Goal: Information Seeking & Learning: Find specific fact

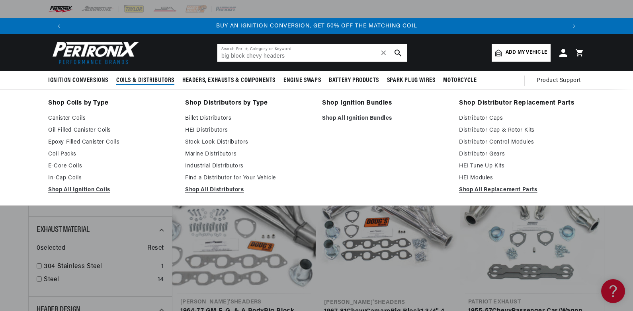
click at [133, 79] on span "Coils & Distributors" at bounding box center [145, 80] width 58 height 8
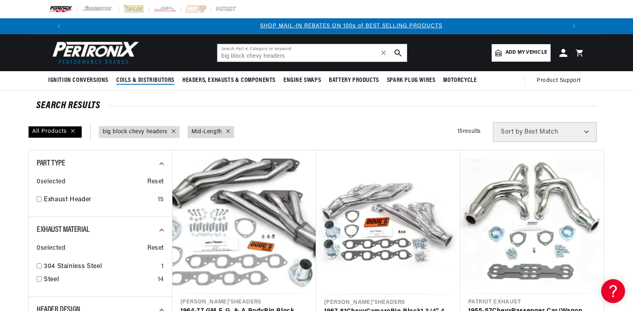
scroll to position [0, 497]
click at [133, 79] on span "Coils & Distributors" at bounding box center [145, 80] width 58 height 8
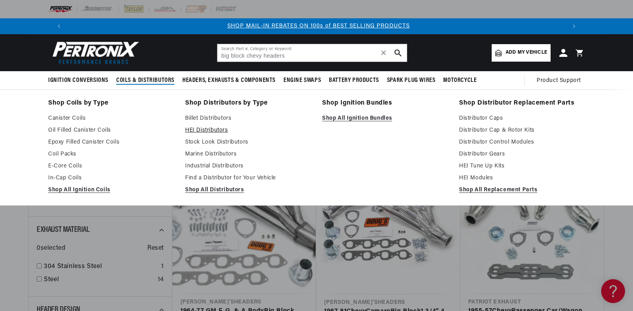
click at [198, 127] on link "HEI Distributors" at bounding box center [248, 131] width 126 height 10
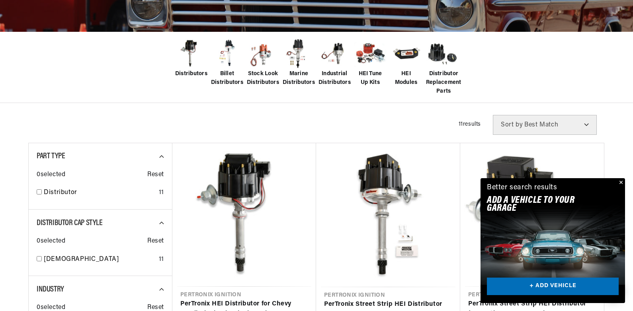
scroll to position [0, 241]
click at [262, 51] on img at bounding box center [263, 54] width 32 height 32
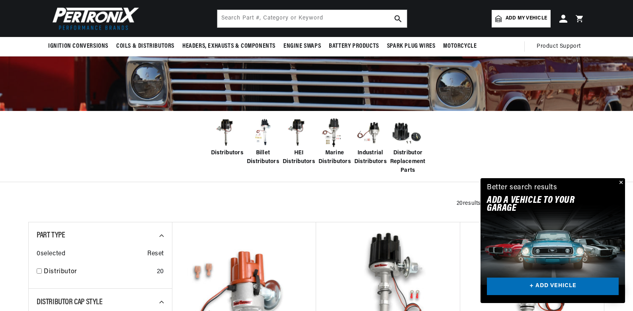
scroll to position [119, 0]
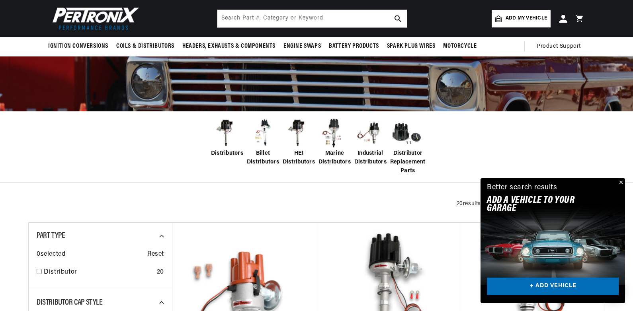
click at [620, 181] on button "Close" at bounding box center [621, 183] width 10 height 10
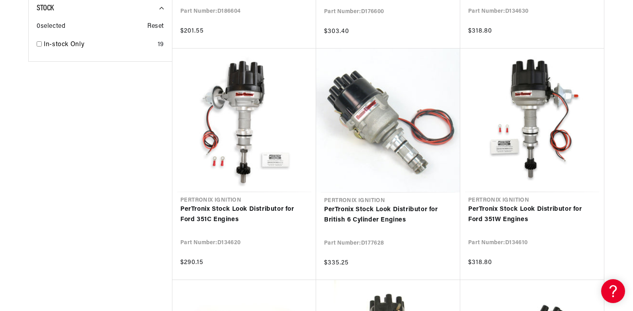
scroll to position [0, 241]
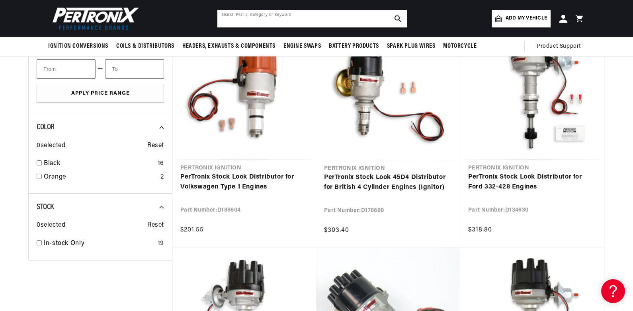
click at [330, 20] on input "text" at bounding box center [312, 19] width 190 height 18
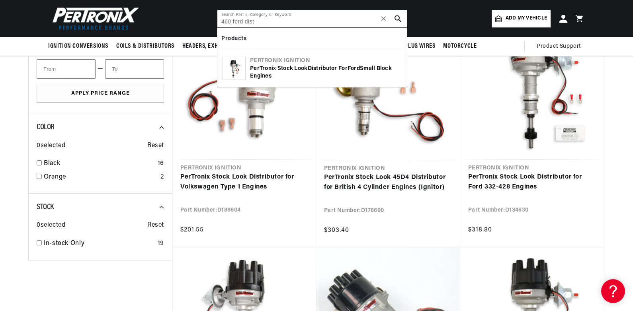
type input "460 ford dist"
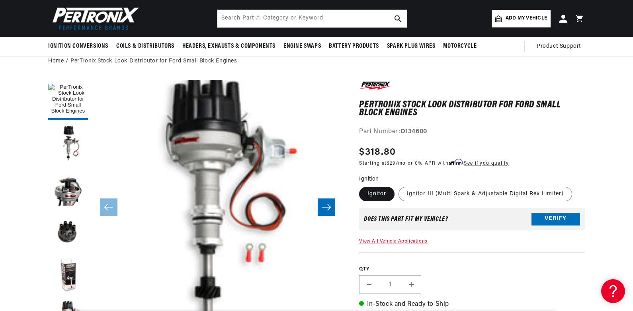
scroll to position [25, 0]
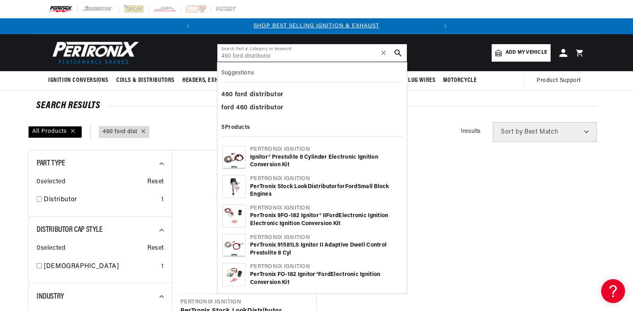
type input "460 ford distributor"
